Goal: Information Seeking & Learning: Learn about a topic

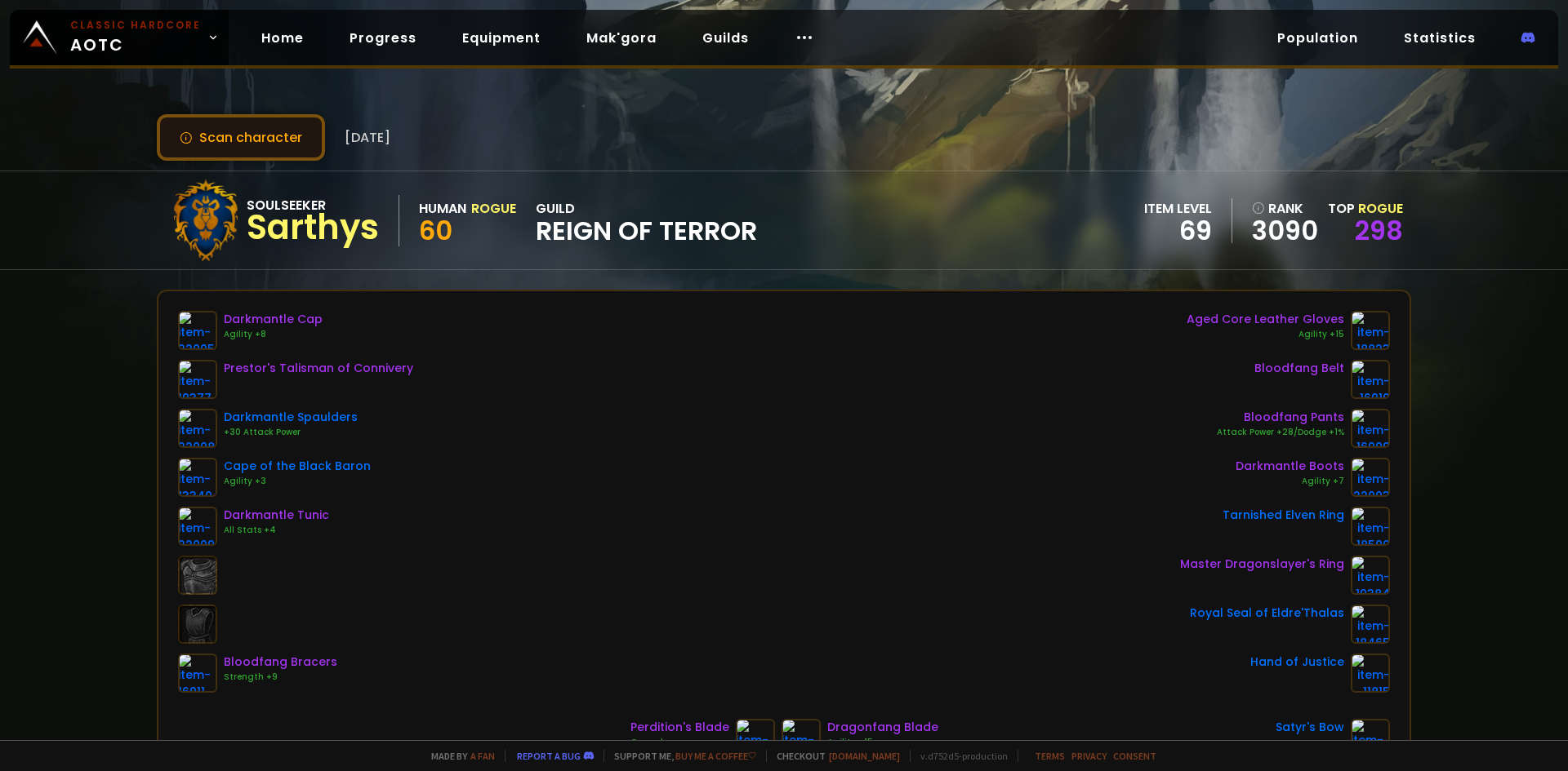
click at [295, 137] on button "Scan character" at bounding box center [240, 138] width 168 height 47
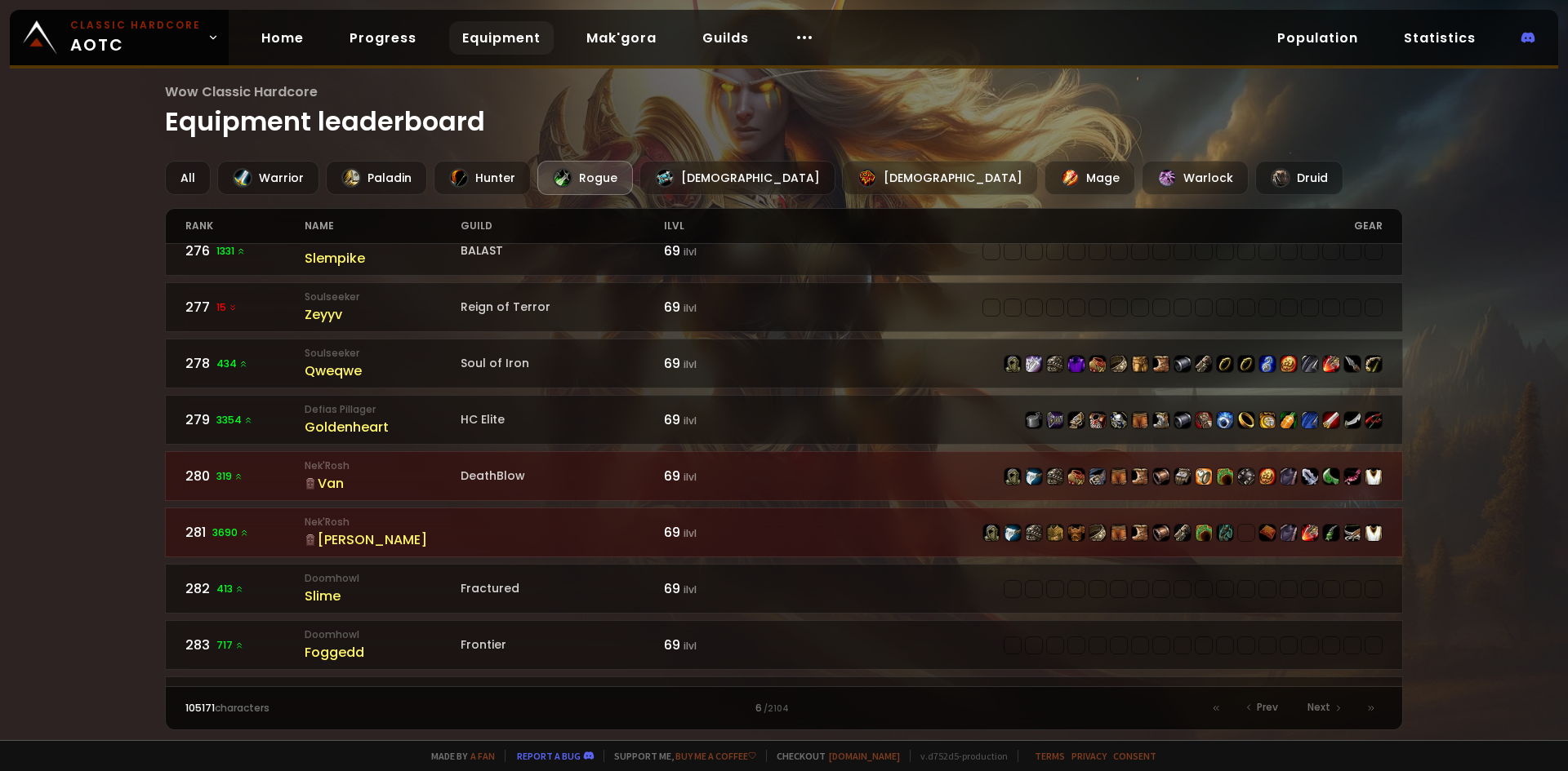
scroll to position [1388, 0]
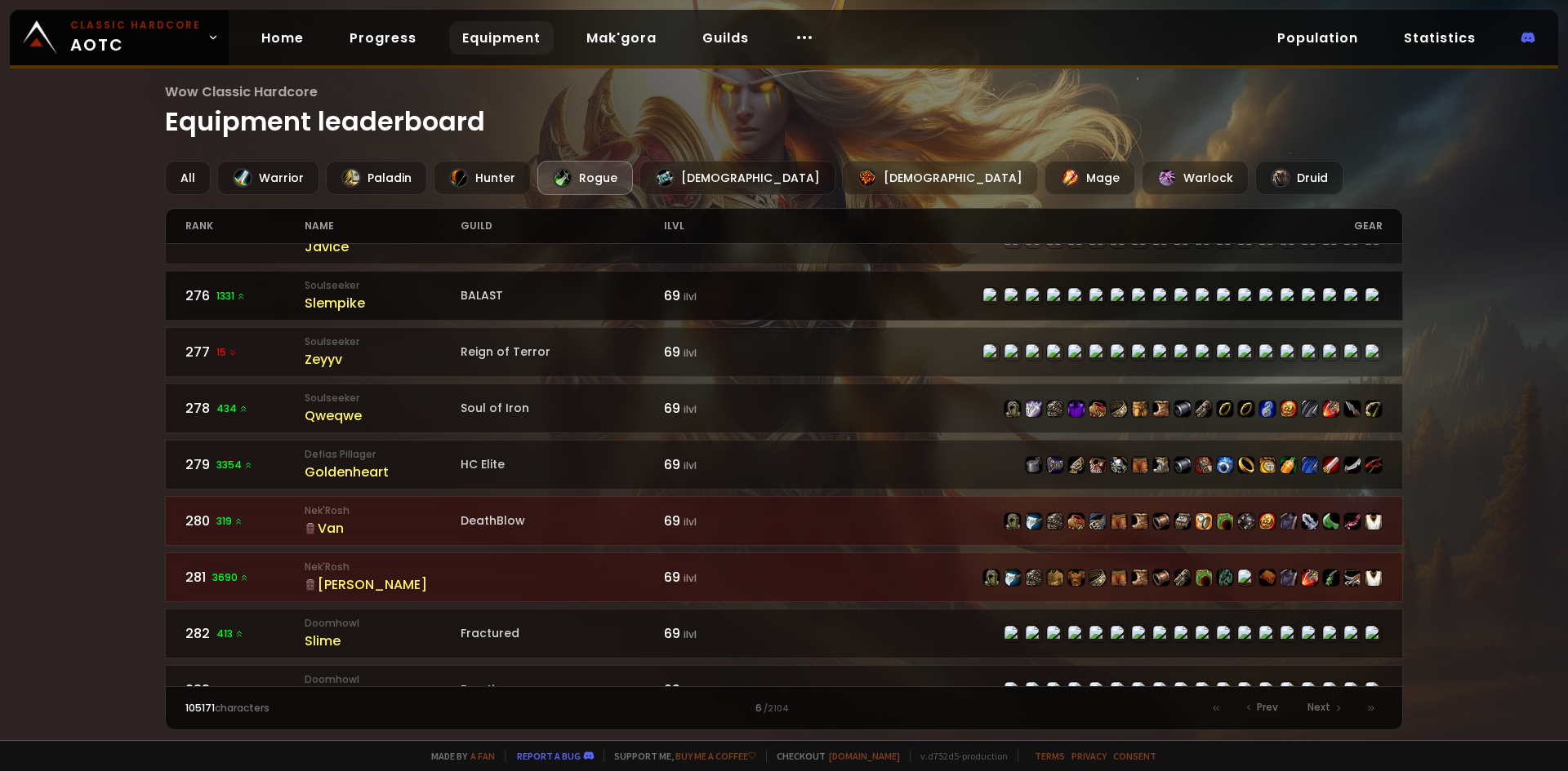
click at [324, 305] on div "Slempike" at bounding box center [382, 303] width 156 height 20
